Goal: Information Seeking & Learning: Learn about a topic

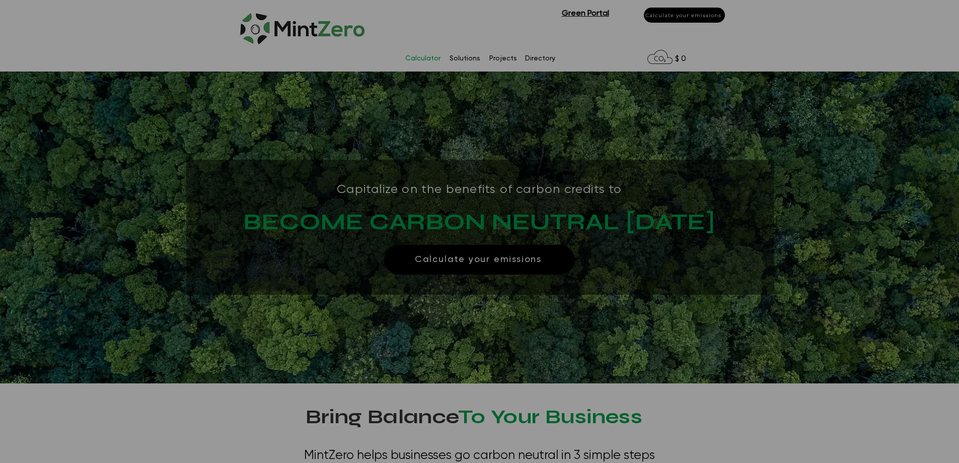
click at [411, 57] on p "Calculator" at bounding box center [422, 58] width 45 height 15
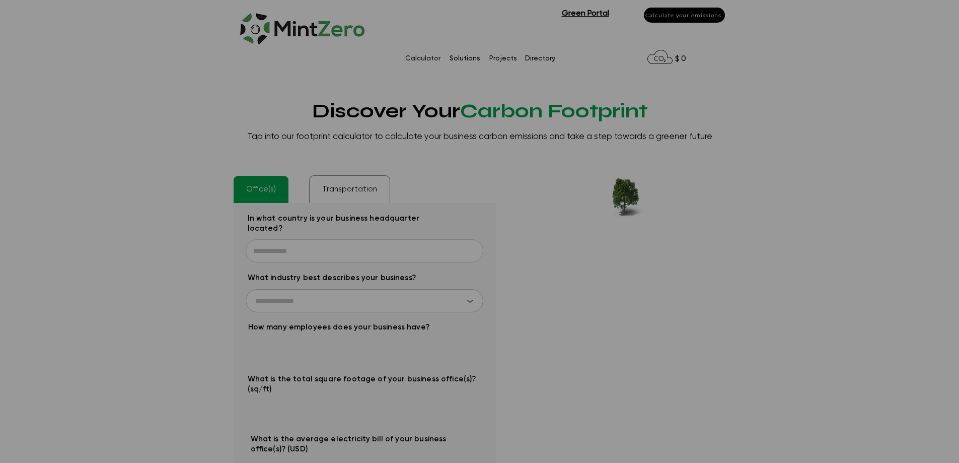
click at [283, 12] on img at bounding box center [304, 26] width 130 height 43
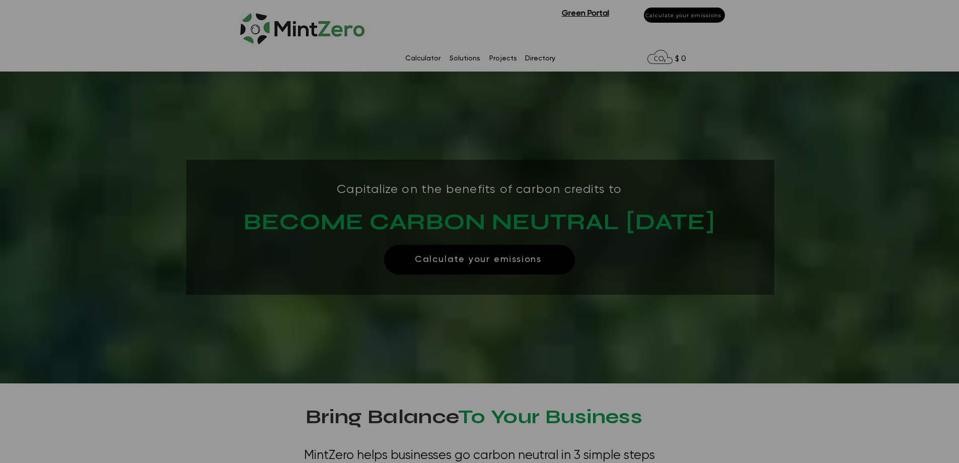
click at [663, 61] on icon at bounding box center [659, 57] width 25 height 14
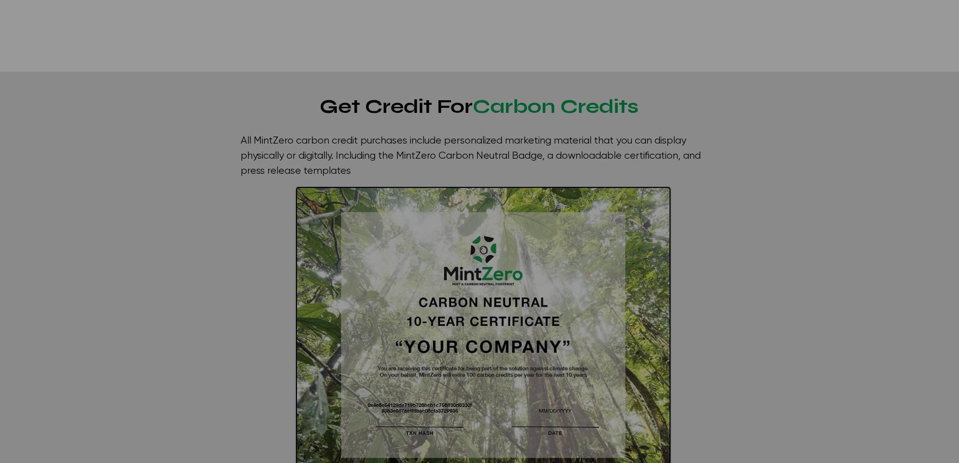
scroll to position [1329, 0]
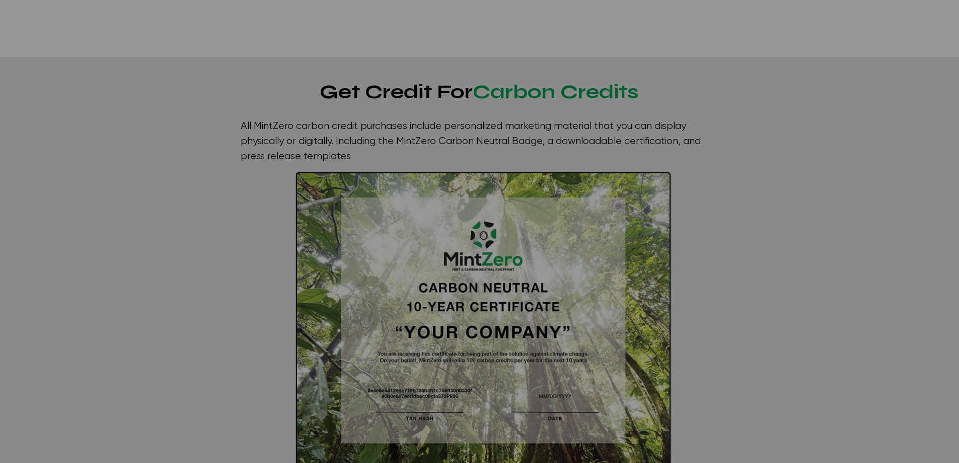
click at [768, 122] on div at bounding box center [479, 289] width 959 height 465
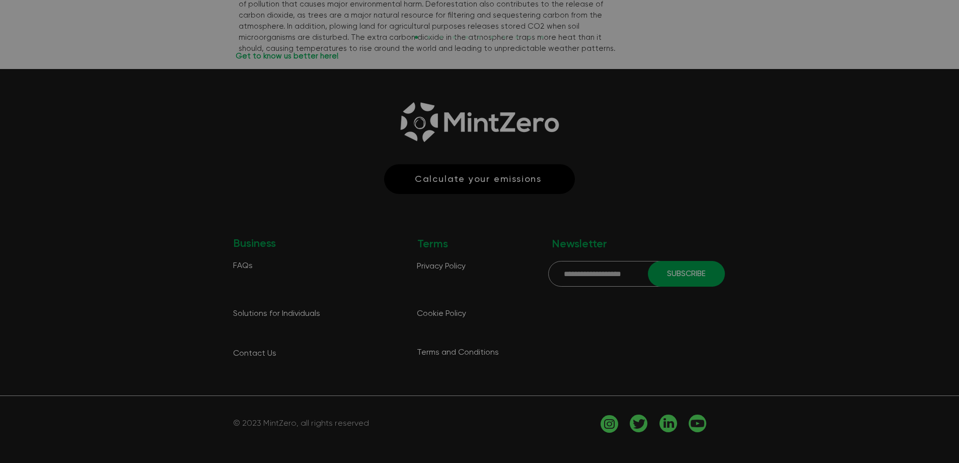
scroll to position [2336, 0]
click at [247, 264] on span "FAQs" at bounding box center [243, 265] width 20 height 8
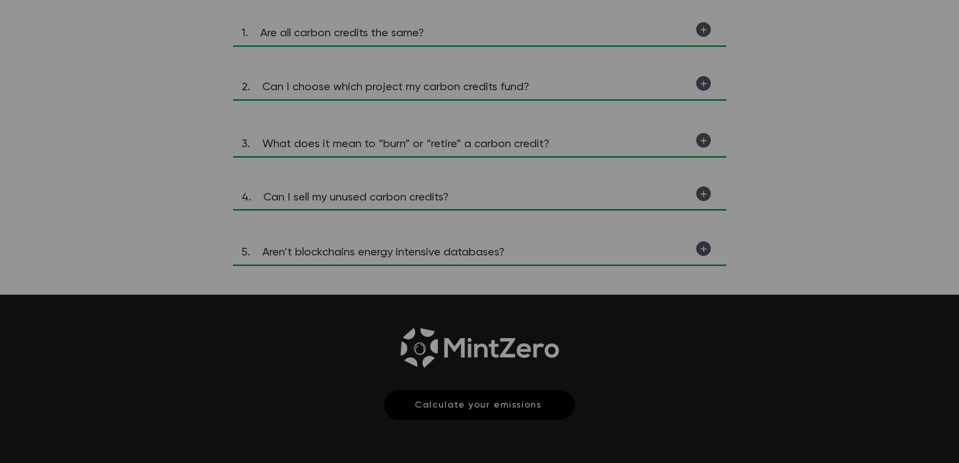
scroll to position [181, 0]
click at [449, 246] on span "5. Aren’t blockchains energy intensive databases?" at bounding box center [373, 250] width 263 height 13
